Goal: Information Seeking & Learning: Learn about a topic

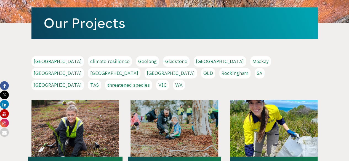
scroll to position [110, 0]
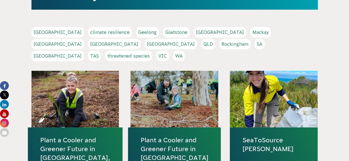
click at [140, 39] on link "[GEOGRAPHIC_DATA]" at bounding box center [114, 44] width 52 height 10
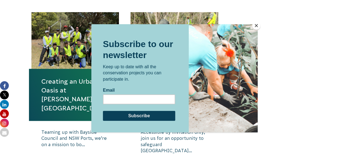
scroll to position [248, 0]
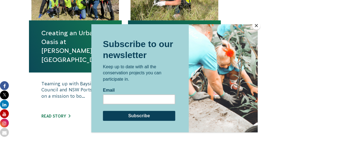
click at [254, 27] on button "Close" at bounding box center [256, 26] width 8 height 8
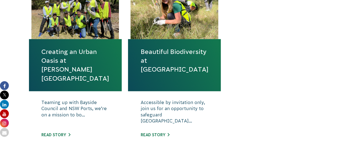
scroll to position [221, 0]
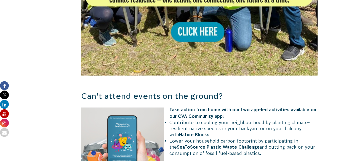
scroll to position [441, 0]
